Goal: Task Accomplishment & Management: Use online tool/utility

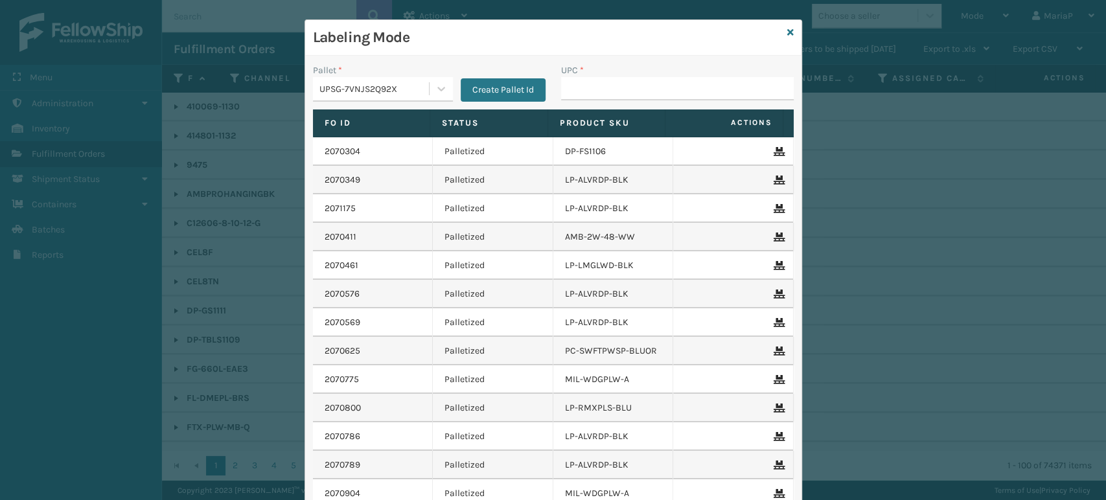
scroll to position [29, 0]
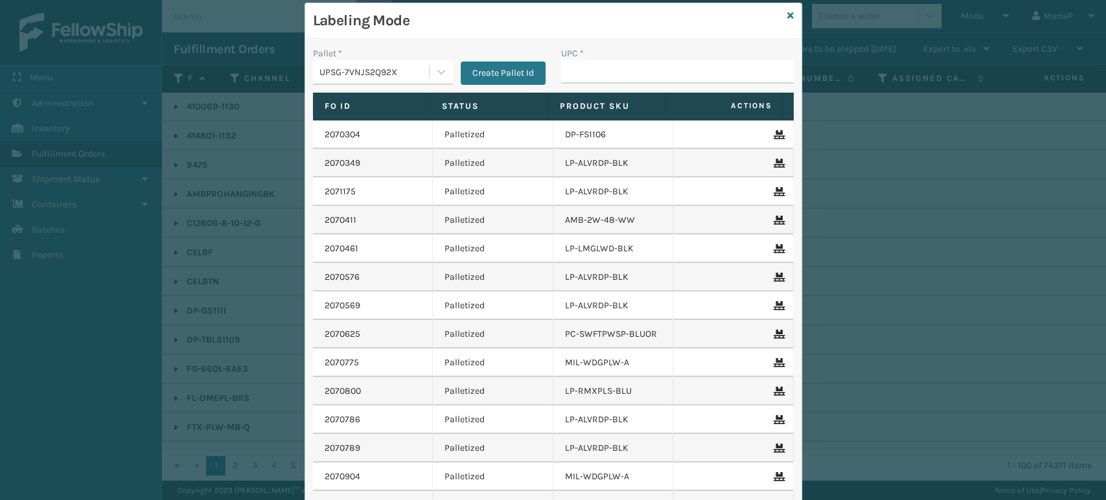
drag, startPoint x: 591, startPoint y: 70, endPoint x: 598, endPoint y: 62, distance: 10.5
click at [591, 70] on input "UPC *" at bounding box center [677, 71] width 233 height 23
click at [604, 82] on input "UPC *" at bounding box center [677, 71] width 233 height 23
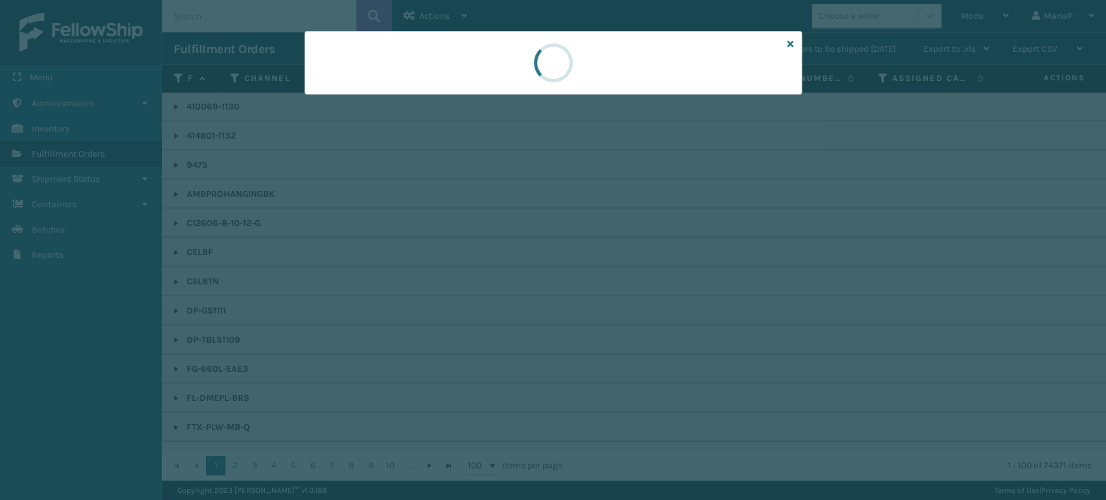
scroll to position [0, 0]
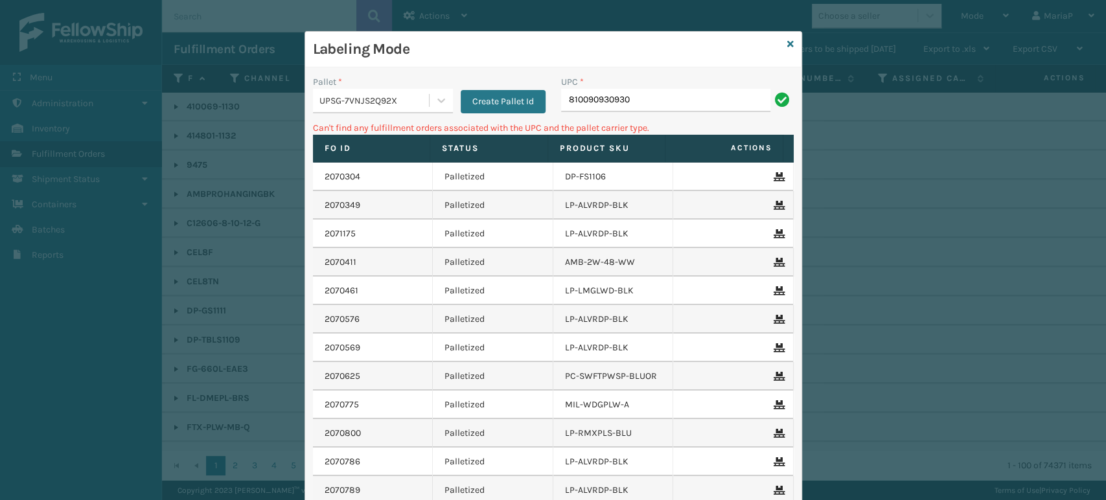
click at [365, 100] on div "UPSG-7VNJS2Q92X" at bounding box center [374, 101] width 111 height 14
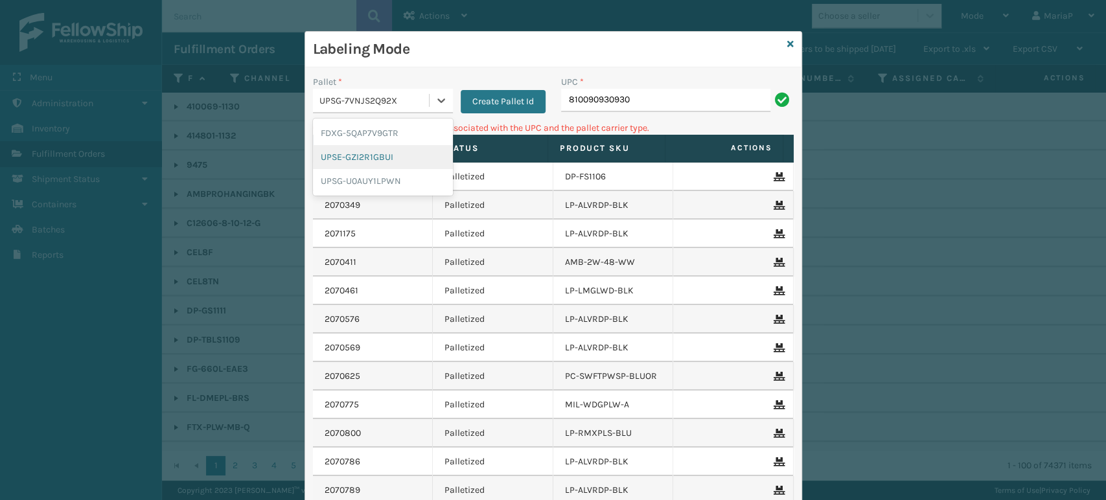
click at [357, 150] on div "UPSE-GZI2R1GBUI" at bounding box center [383, 157] width 140 height 24
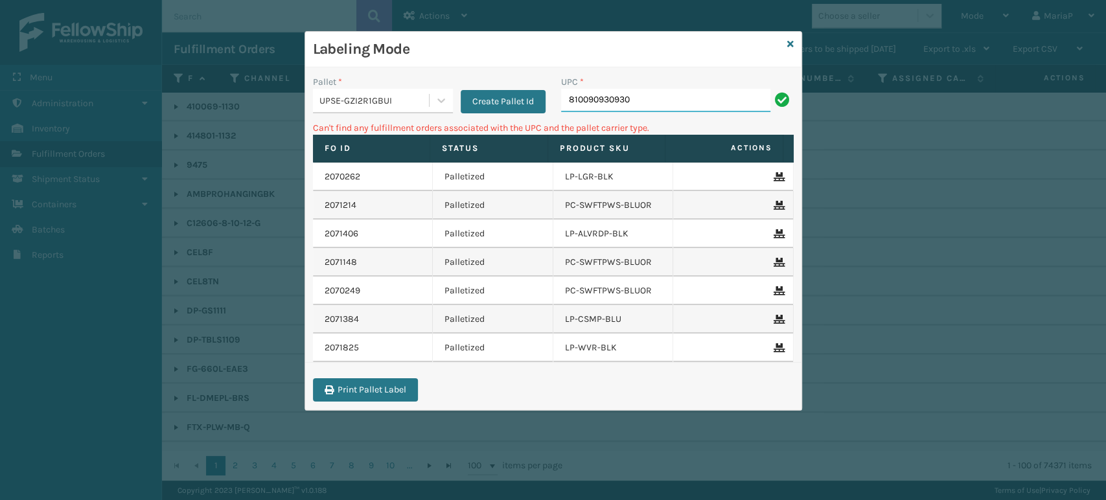
click at [648, 100] on input "810090930930" at bounding box center [665, 100] width 209 height 23
click at [787, 42] on div "Labeling Mode Pallet * UPSE-GZI2R1GBUI Create Pallet Id UPC * 810090930930 Can'…" at bounding box center [554, 221] width 498 height 380
click at [788, 42] on icon at bounding box center [790, 44] width 6 height 9
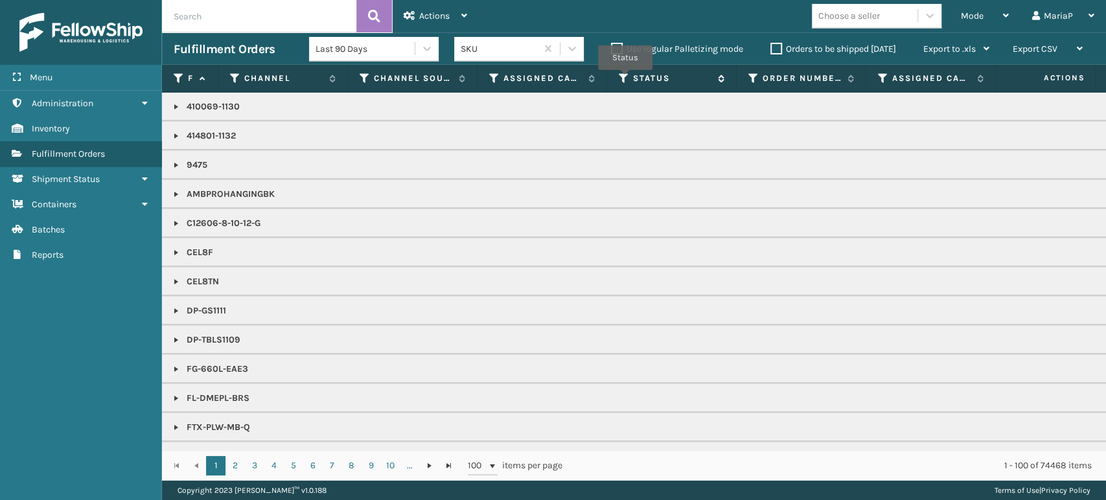
click at [625, 79] on icon at bounding box center [624, 79] width 10 height 12
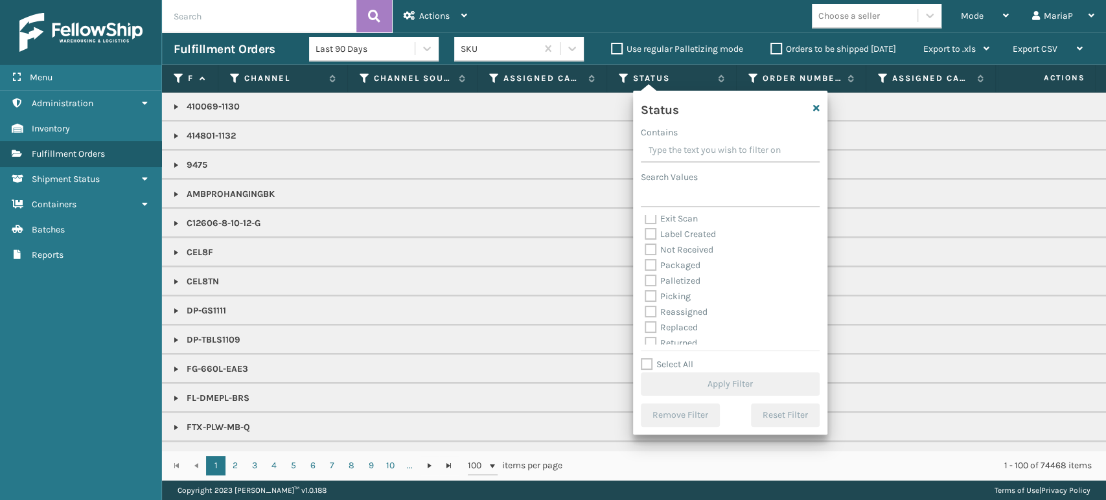
scroll to position [73, 0]
click at [650, 273] on label "Picking" at bounding box center [668, 274] width 46 height 11
click at [645, 273] on input "Picking" at bounding box center [645, 271] width 1 height 8
checkbox input "true"
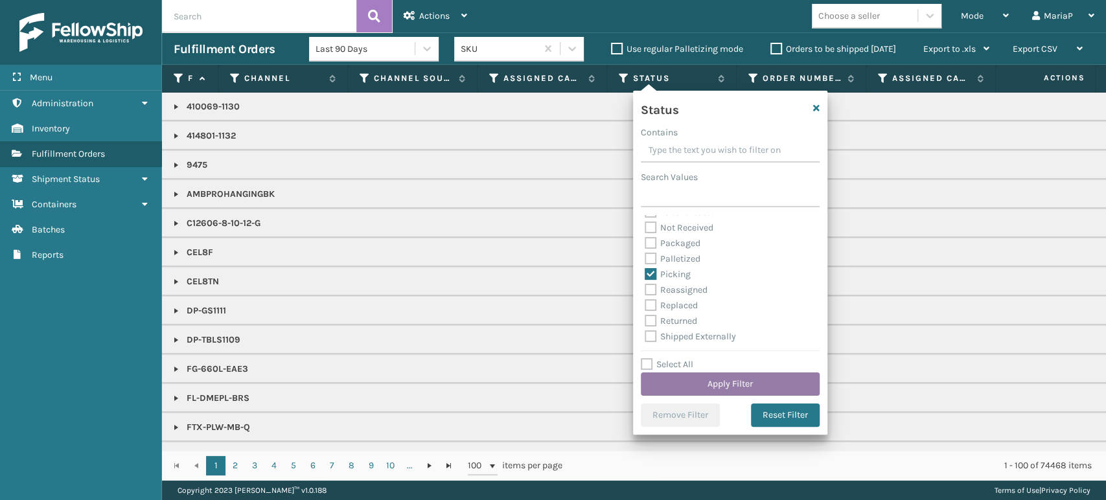
click at [739, 377] on button "Apply Filter" at bounding box center [730, 384] width 179 height 23
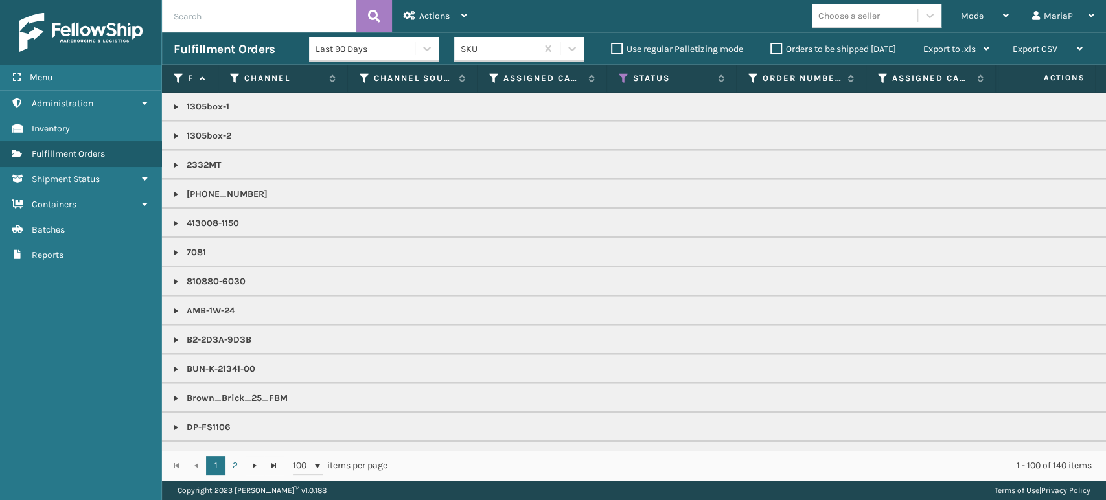
click at [852, 23] on div "Choose a seller" at bounding box center [865, 15] width 106 height 21
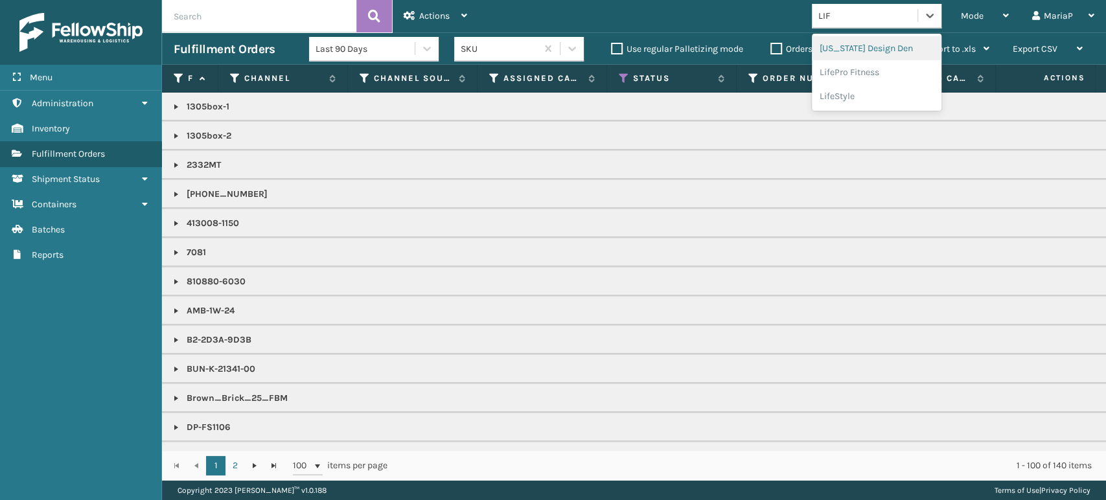
type input "LIFE"
click at [876, 49] on div "LifePro Fitness" at bounding box center [877, 48] width 130 height 24
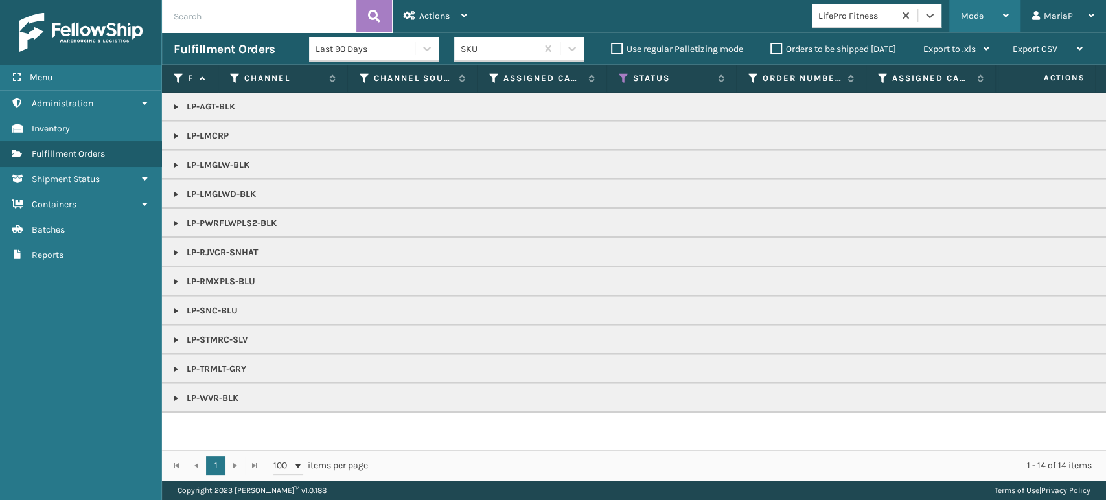
click at [987, 17] on div "Mode" at bounding box center [985, 16] width 48 height 32
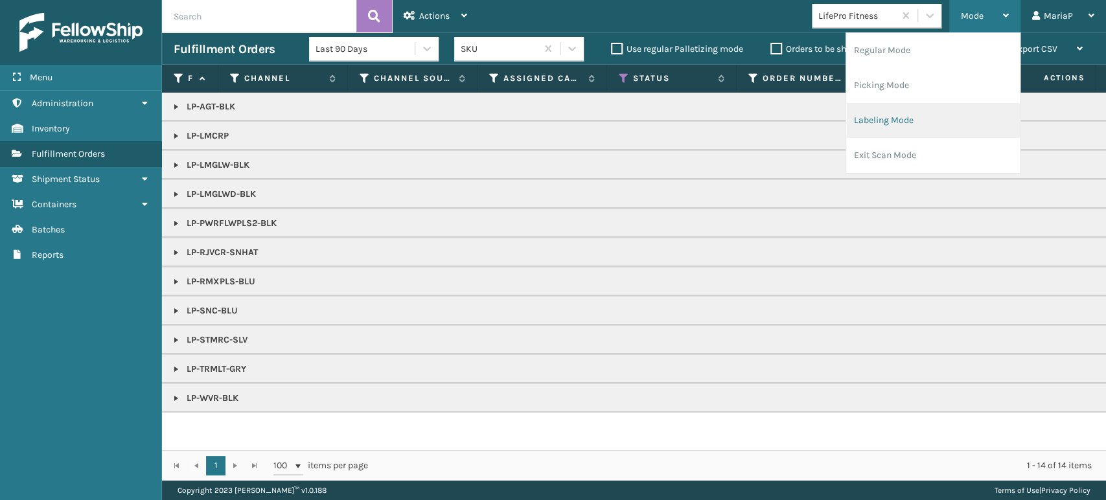
click at [908, 127] on li "Labeling Mode" at bounding box center [933, 120] width 174 height 35
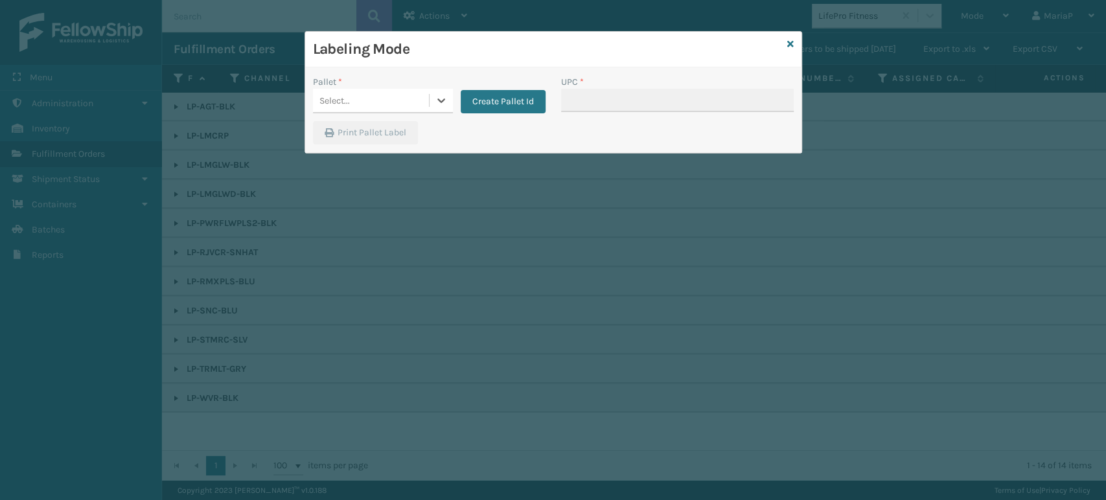
click at [417, 100] on div "Select..." at bounding box center [371, 100] width 116 height 21
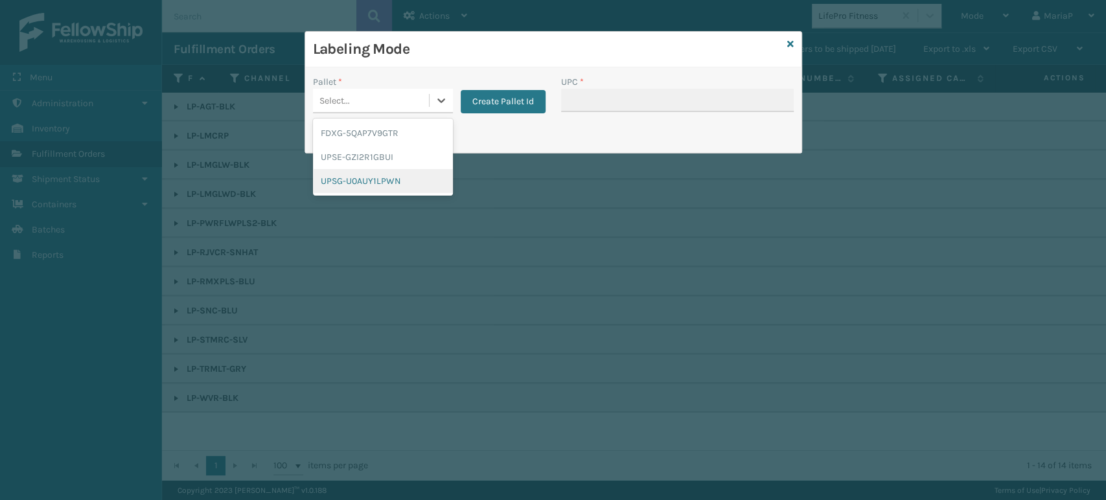
click at [363, 177] on div "UPSG-U0AUY1LPWN" at bounding box center [383, 181] width 140 height 24
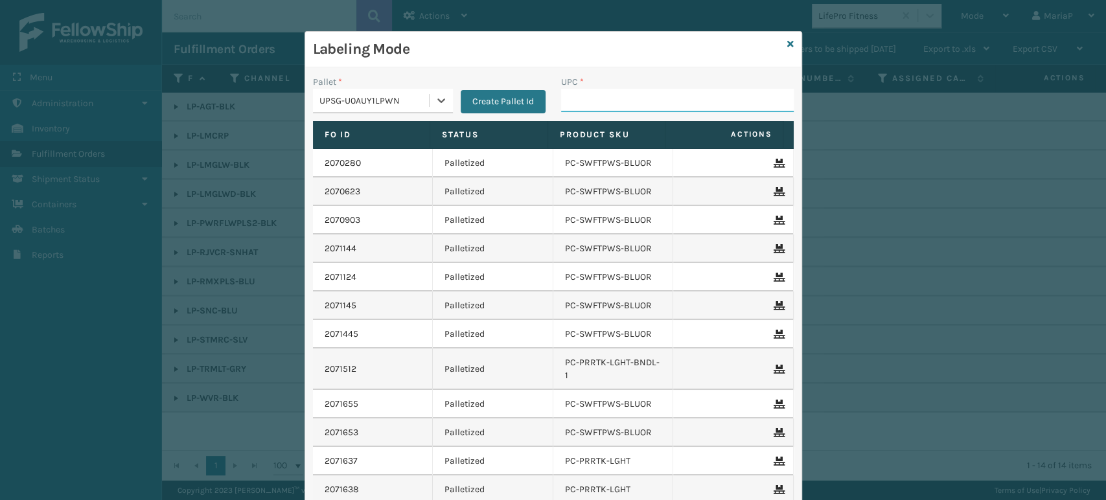
click at [590, 96] on input "UPC *" at bounding box center [677, 100] width 233 height 23
type input "8101613"
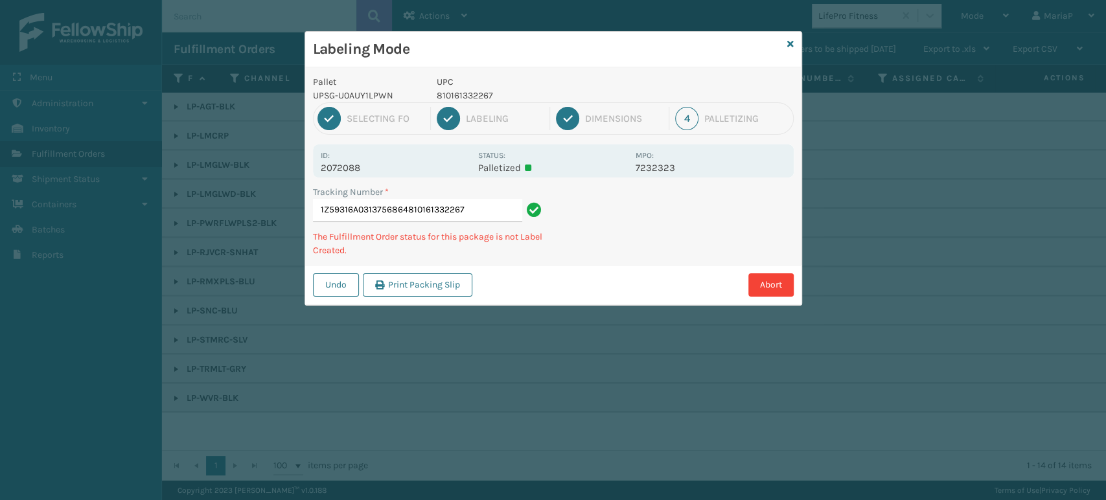
type input "1Z59316A0313756864810161332267"
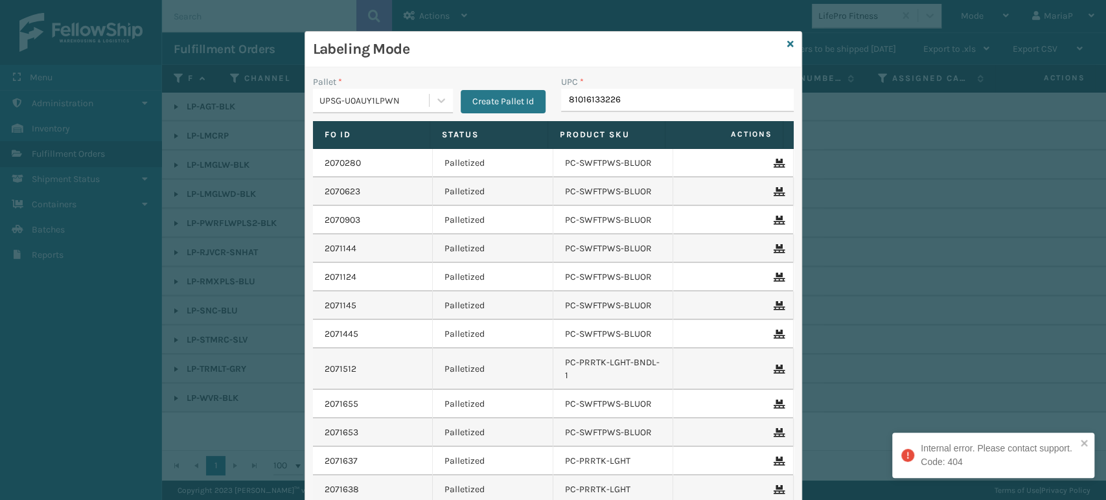
type input "810161332267"
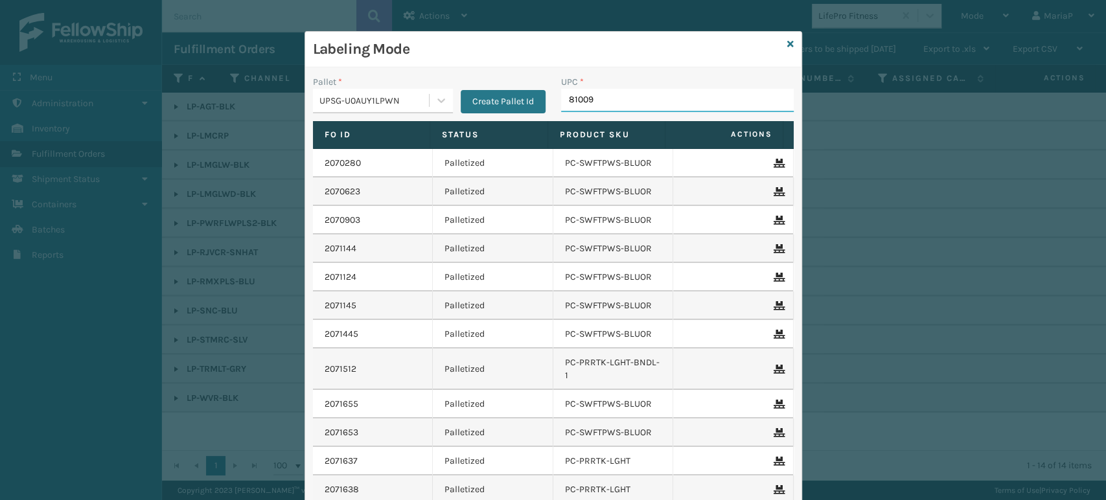
type input "810090"
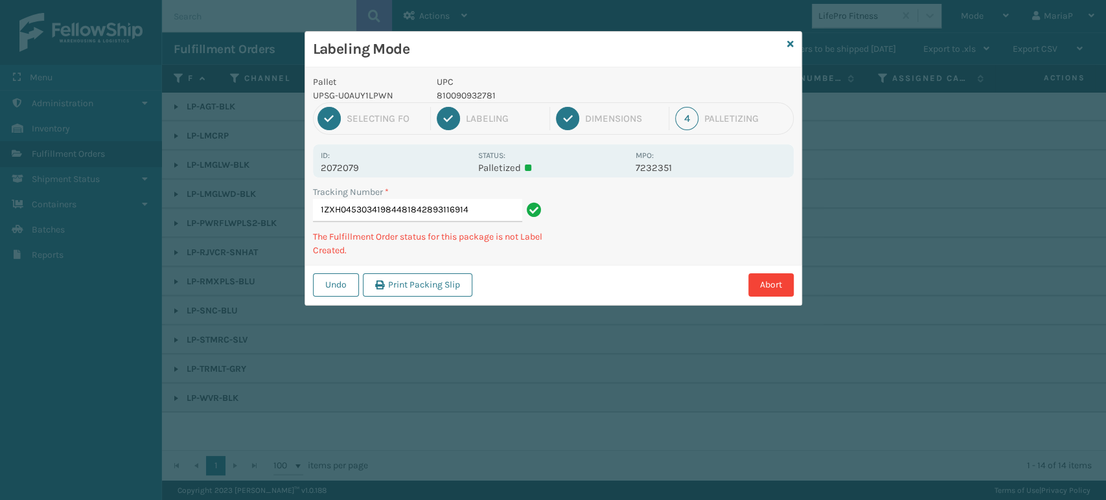
type input "1ZXH04530341984481842893116914"
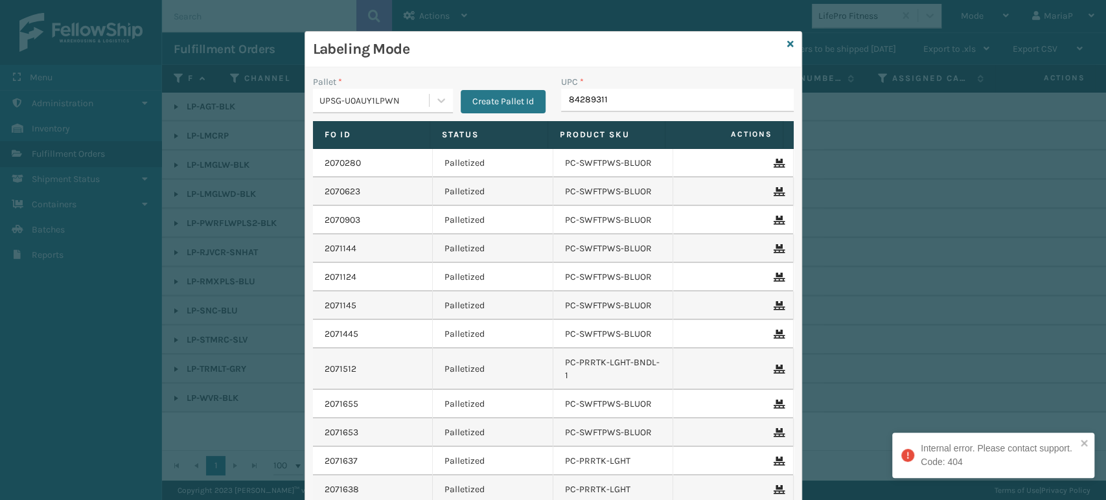
type input "842893116"
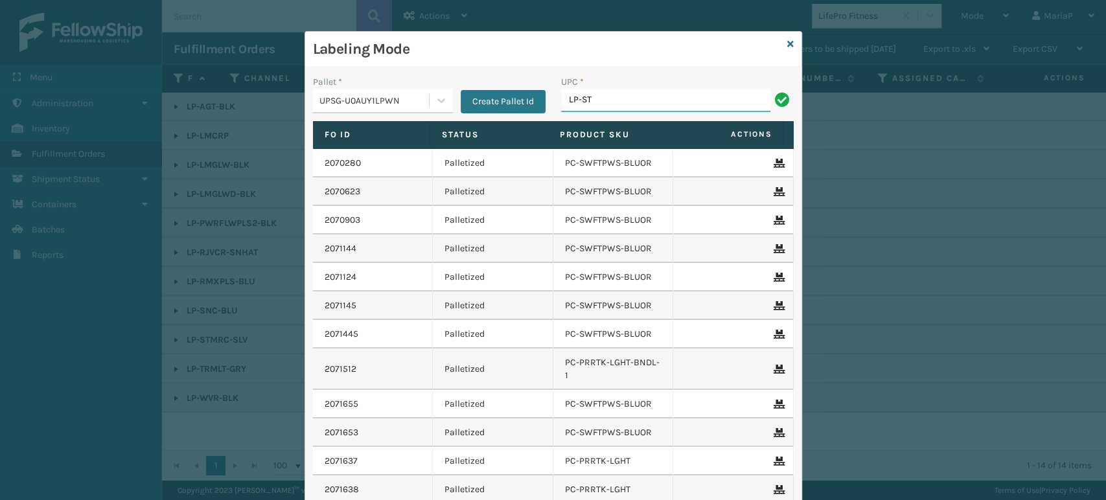
type input "LP-STMRC-SLV"
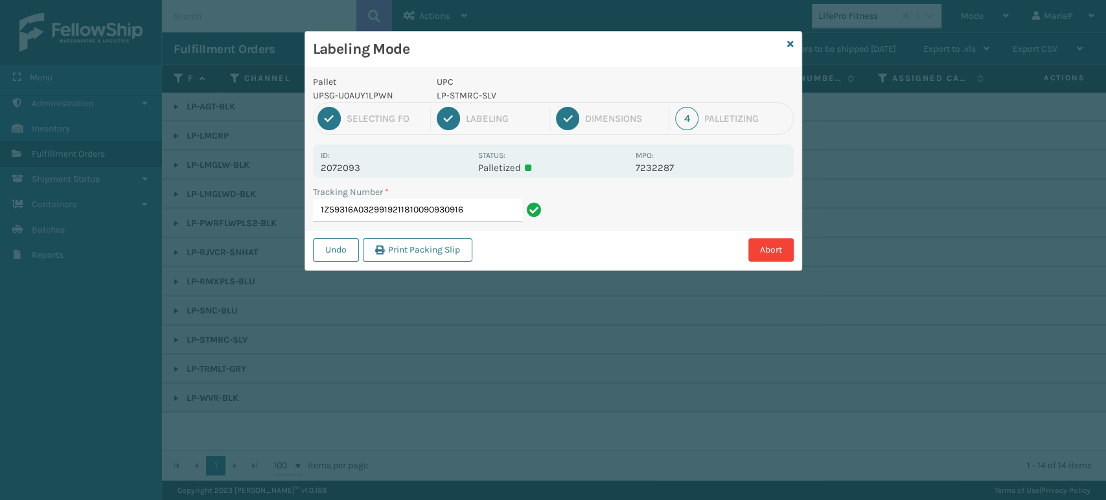
type input "1Z59316A0329919211810090930916"
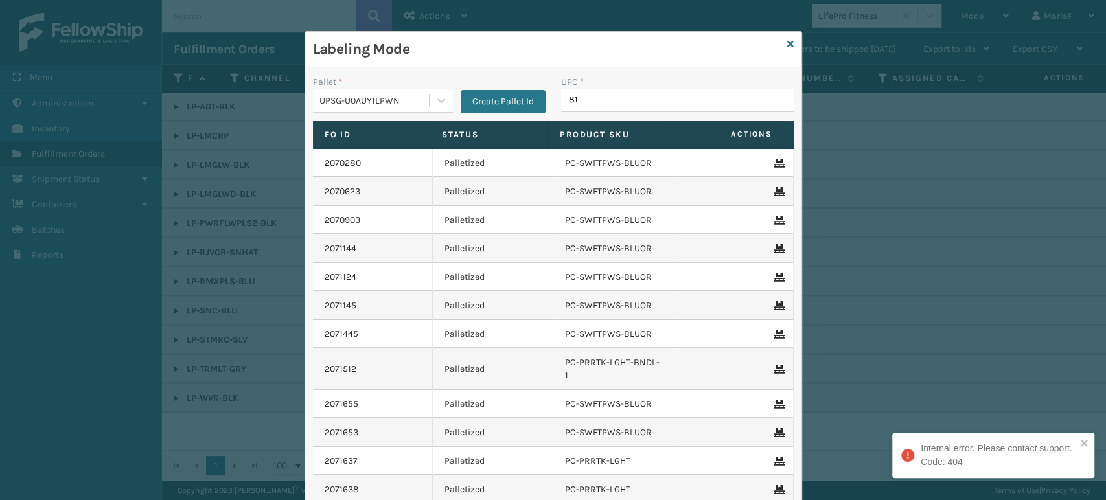
type input "810"
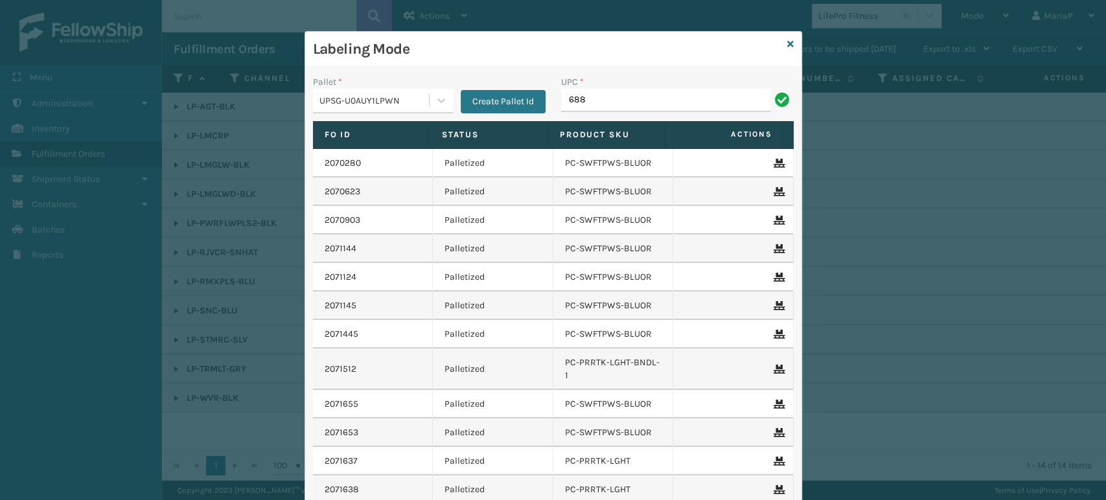
type input "68888027106"
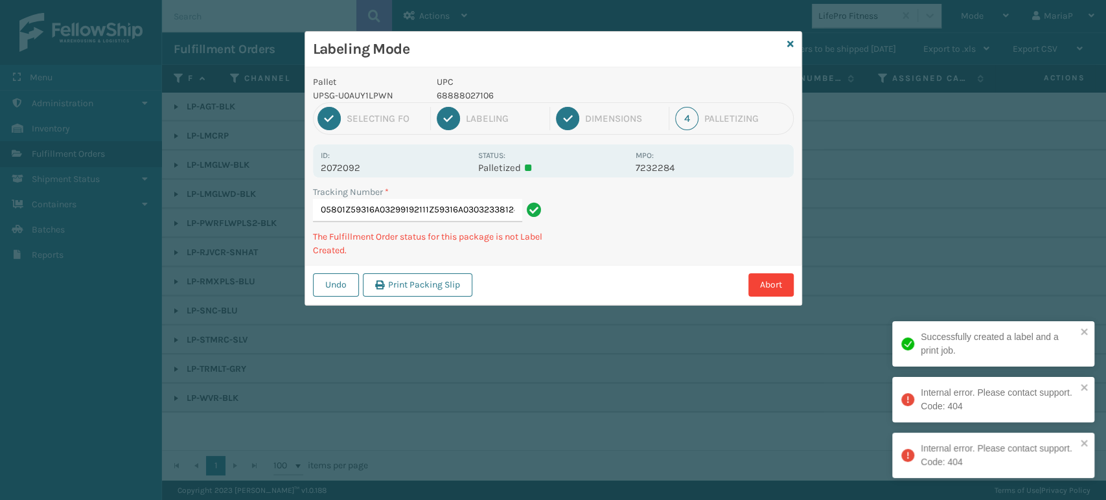
type input "1Z59316A03296605801Z59316A03299192111Z59316A0303233812420950358157"
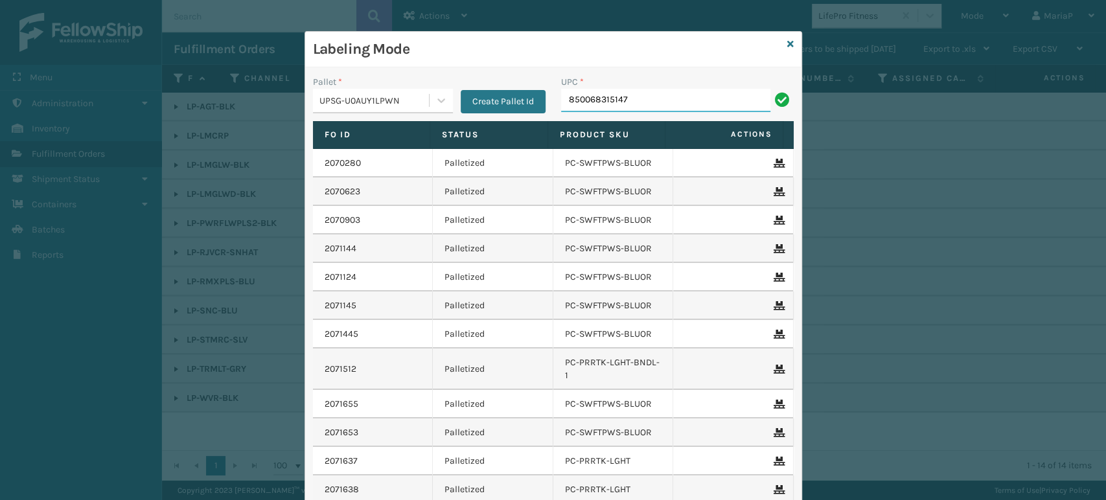
type input "850068315147"
type input "FL-OLVA-CRM"
type input "858100007910"
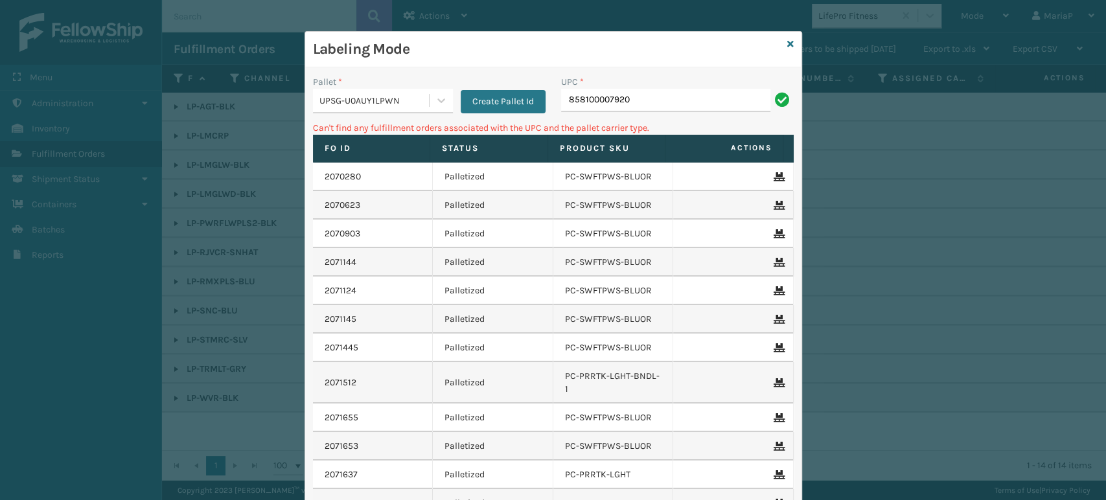
type input "858100007920"
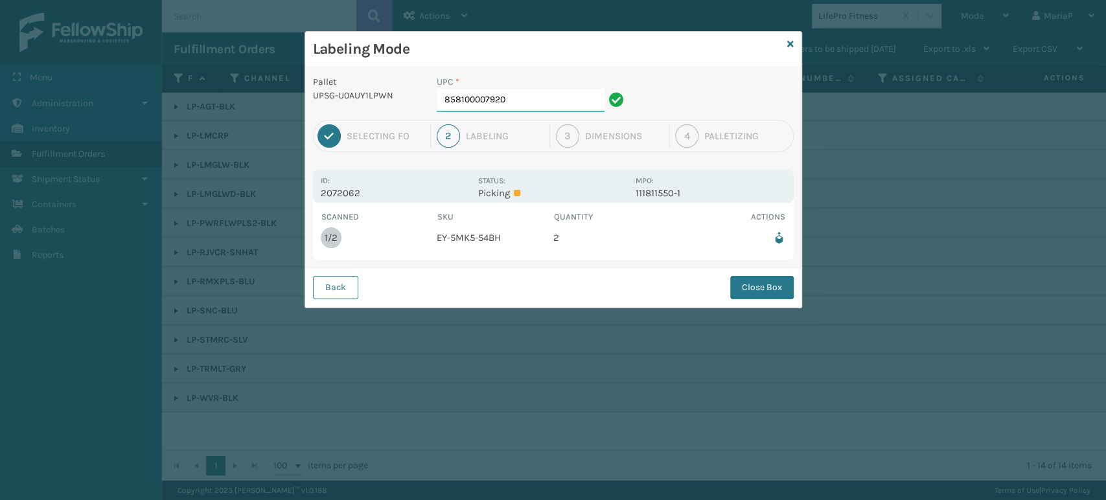
click at [550, 98] on input "858100007920" at bounding box center [521, 100] width 168 height 23
drag, startPoint x: 783, startPoint y: 292, endPoint x: 579, endPoint y: 232, distance: 212.8
click at [781, 290] on button "Close Box" at bounding box center [761, 287] width 63 height 23
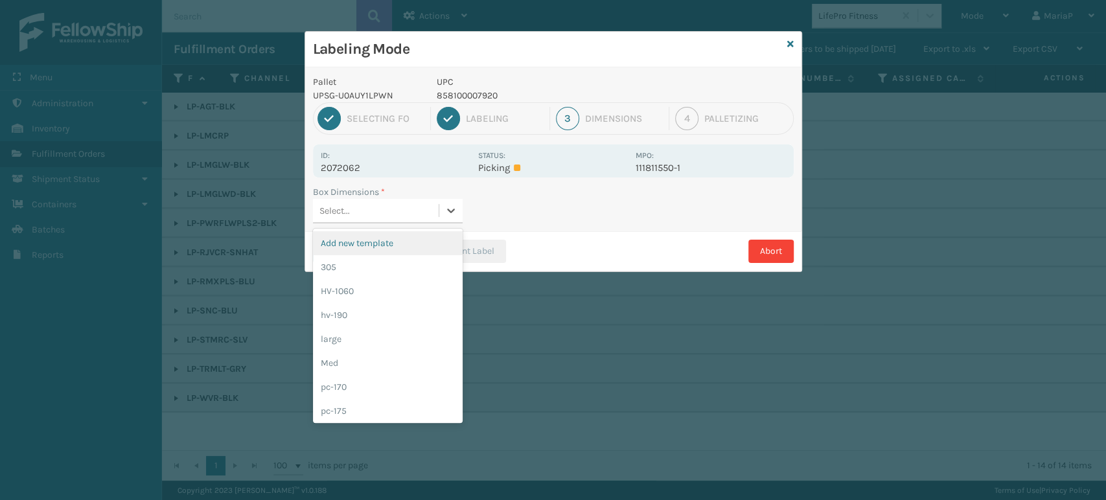
click at [384, 210] on div "Select..." at bounding box center [376, 210] width 126 height 21
type input "MED"
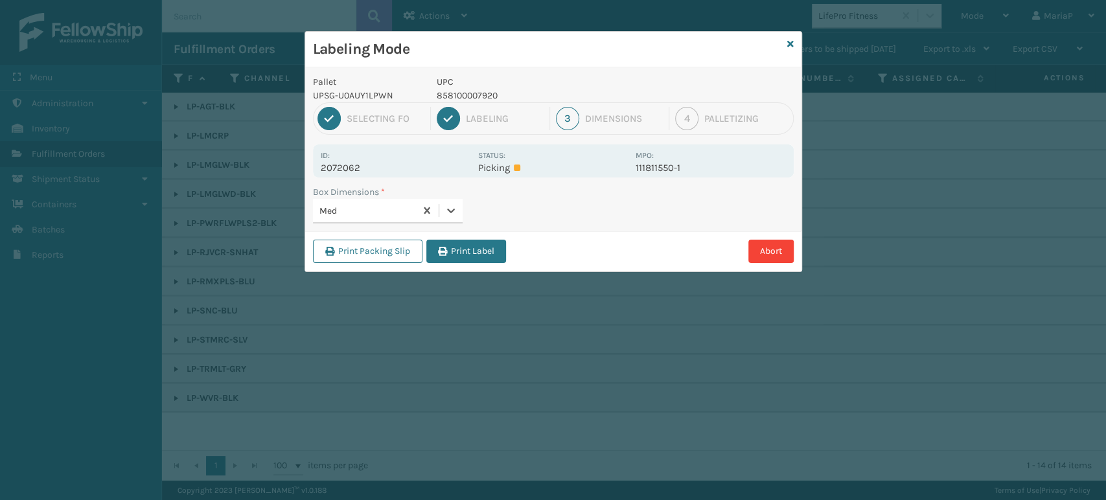
drag, startPoint x: 535, startPoint y: 259, endPoint x: 456, endPoint y: 238, distance: 81.1
click at [536, 258] on div "Abort" at bounding box center [652, 251] width 284 height 23
click at [456, 238] on div "Print Packing Slip Print Label Abort" at bounding box center [553, 251] width 496 height 40
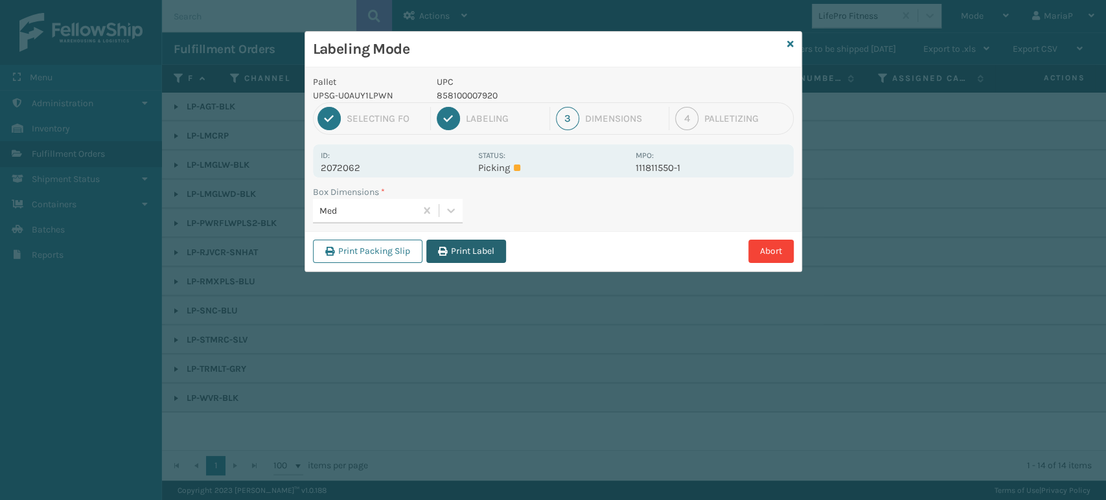
click at [456, 241] on button "Print Label" at bounding box center [466, 251] width 80 height 23
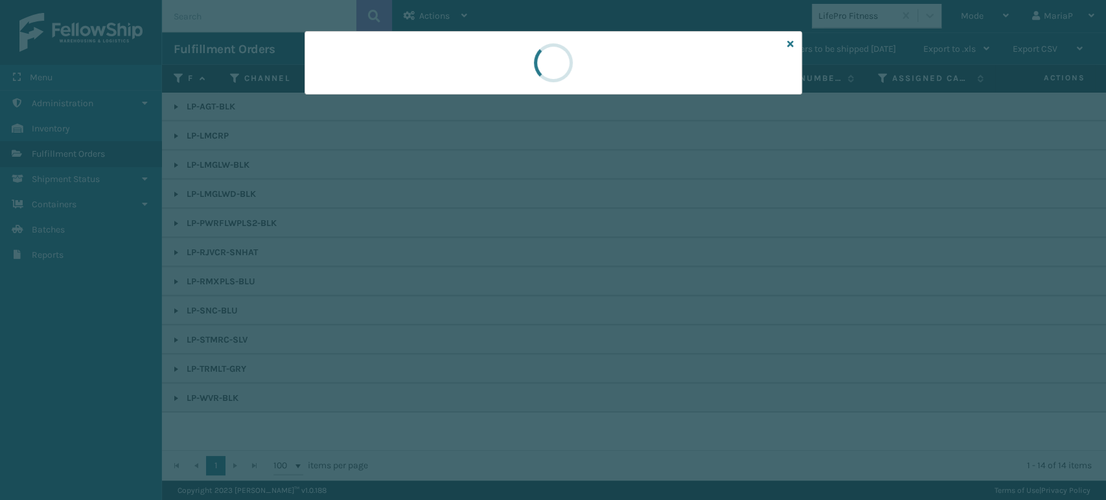
click at [457, 242] on div at bounding box center [553, 250] width 1106 height 500
click at [459, 242] on div at bounding box center [553, 250] width 1106 height 500
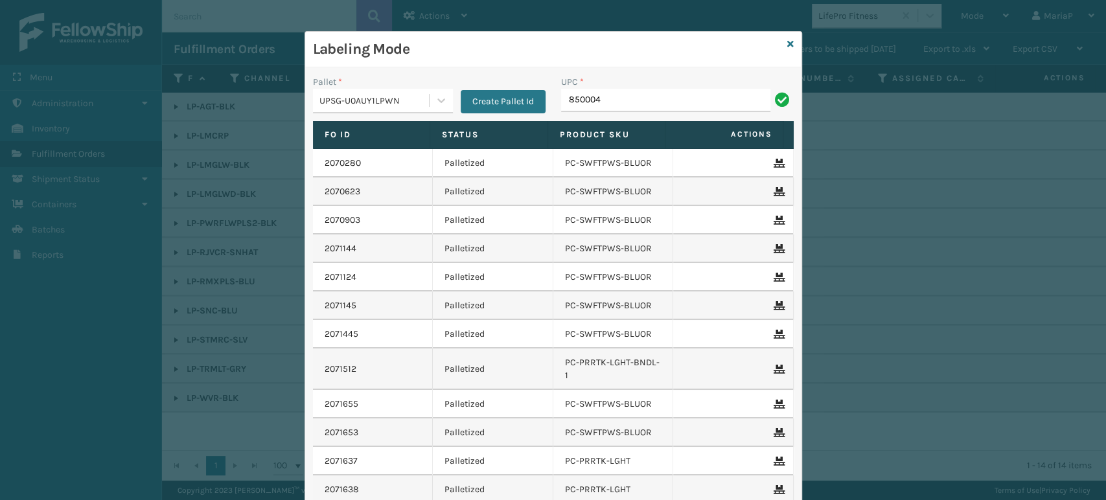
type input "8500044"
